Goal: Find specific page/section: Find specific page/section

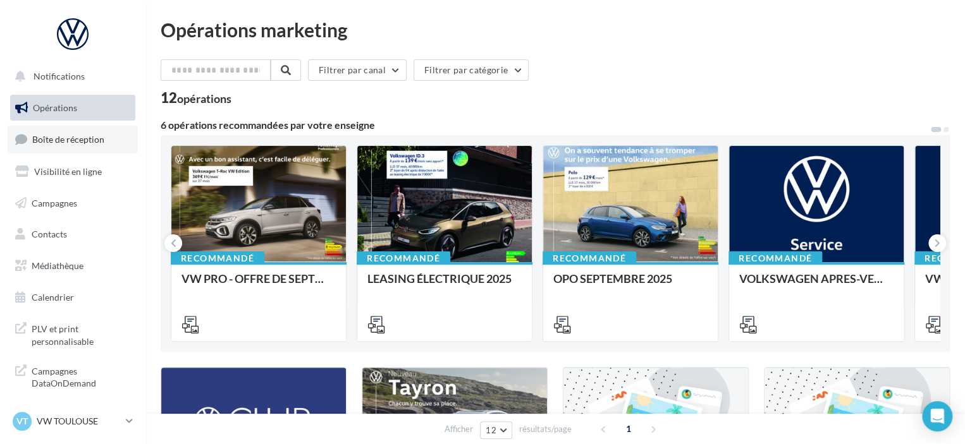
click at [87, 140] on span "Boîte de réception" at bounding box center [68, 139] width 72 height 11
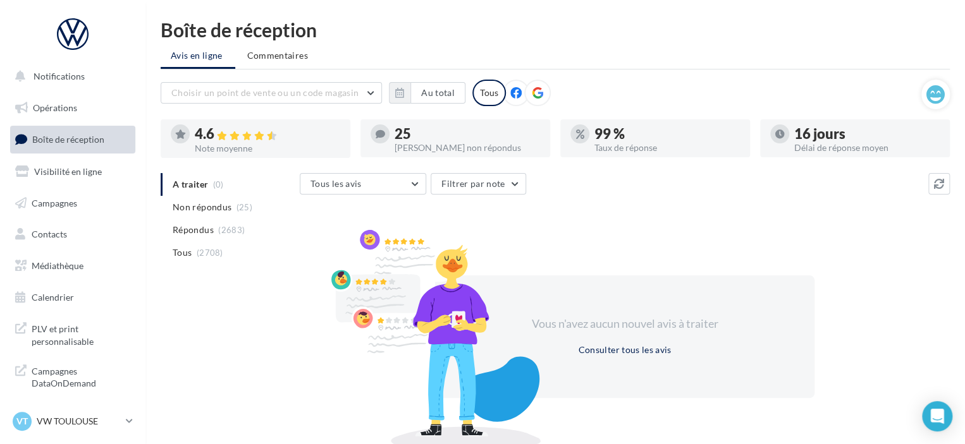
click at [211, 187] on ul "A traiter (0) Non répondus (25) Répondus (2683) Tous (2708)" at bounding box center [228, 218] width 134 height 91
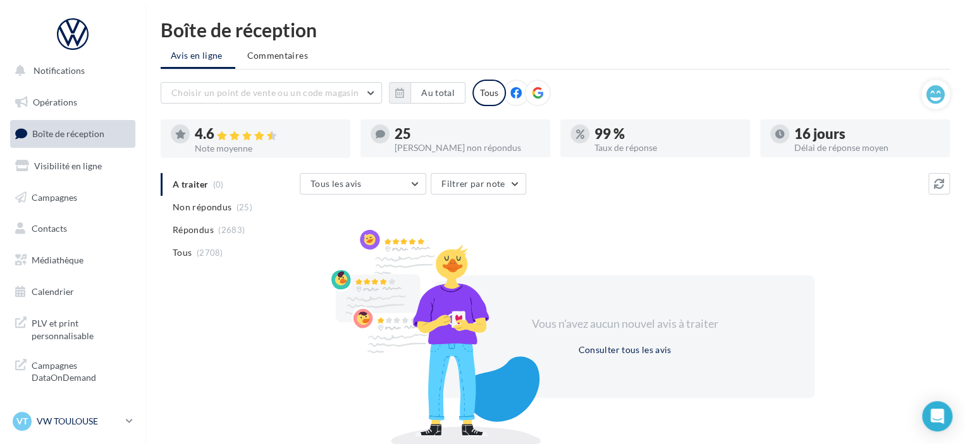
click at [68, 415] on p "VW TOULOUSE" at bounding box center [79, 421] width 84 height 13
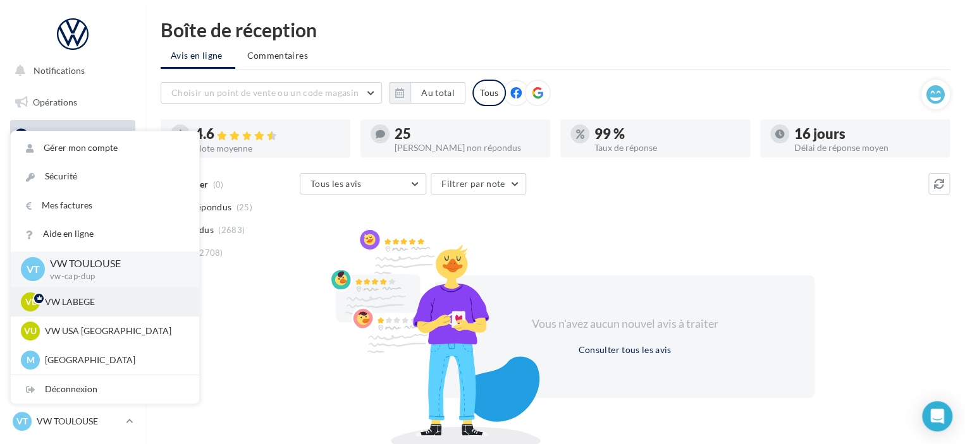
click at [86, 300] on p "VW LABEGE" at bounding box center [114, 302] width 139 height 13
